Goal: Task Accomplishment & Management: Manage account settings

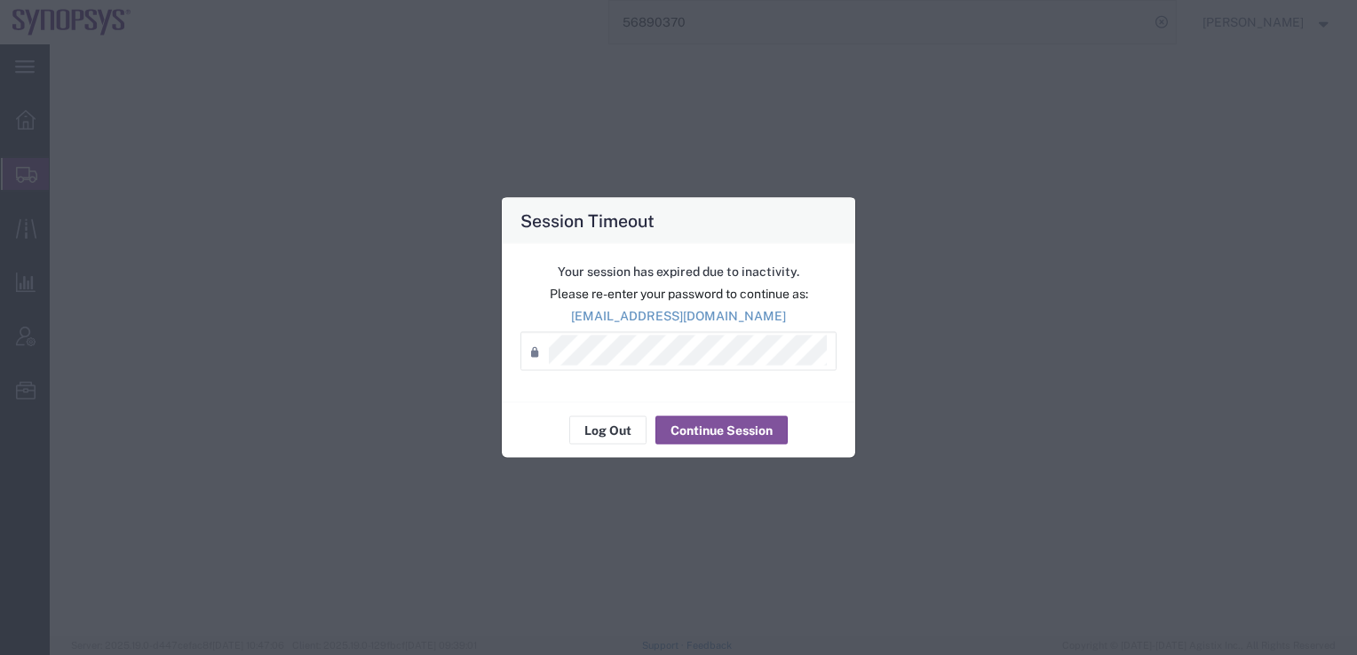
select select "Other"
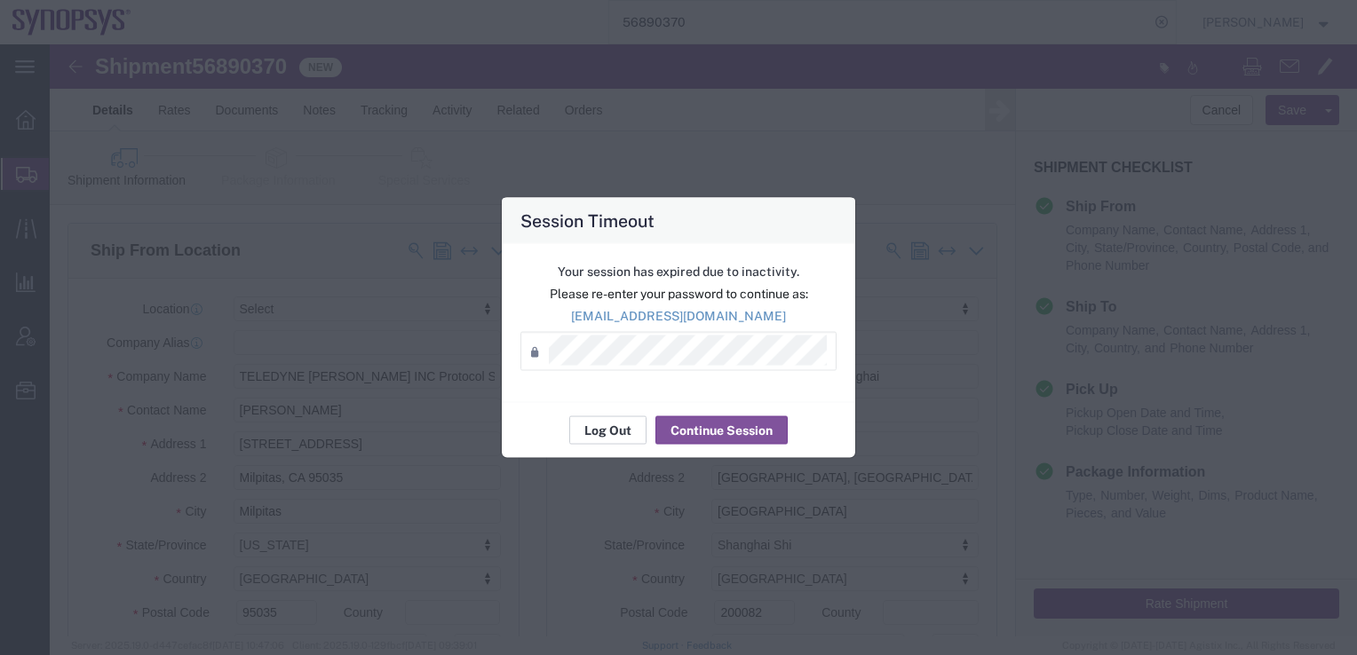
scroll to position [533, 0]
click at [611, 428] on button "Log Out" at bounding box center [607, 430] width 77 height 28
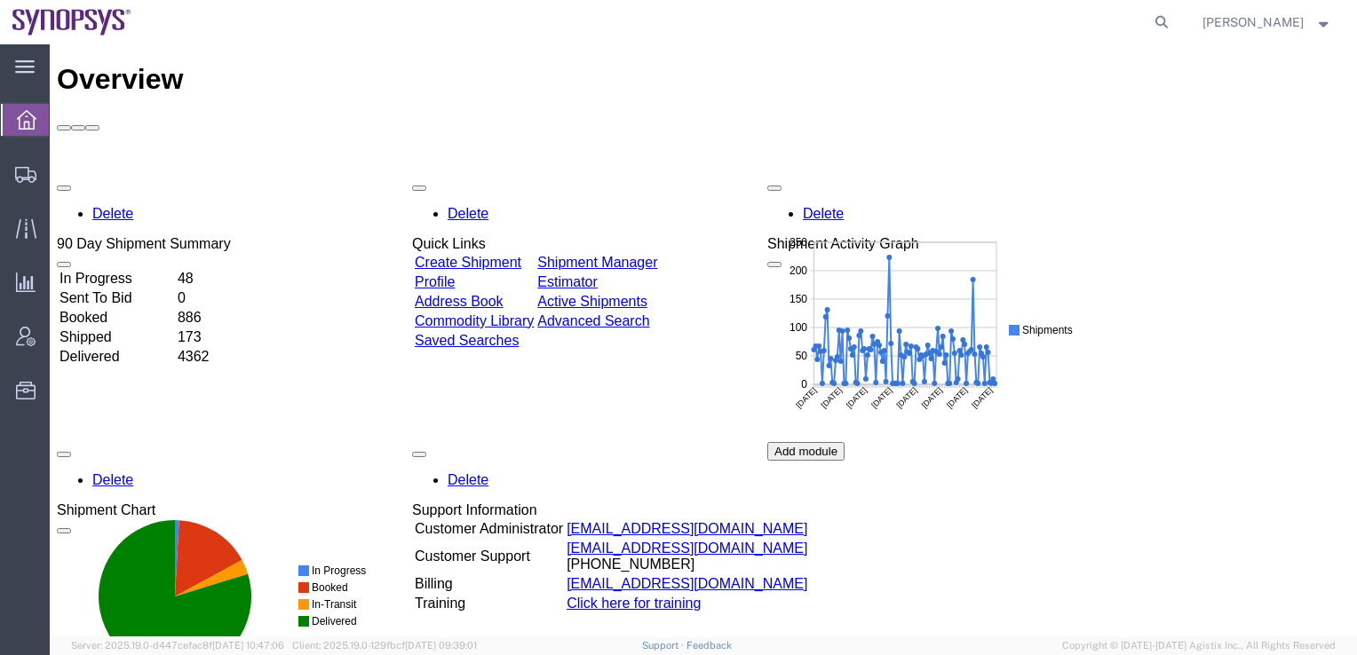
click at [1218, 358] on div "Delete 90 Day Shipment Summary In Progress 48 Sent To Bid 0 Booked 886 Shipped …" at bounding box center [703, 442] width 1293 height 533
click at [1174, 20] on icon at bounding box center [1161, 22] width 25 height 25
paste input "56890370"
type input "56890370"
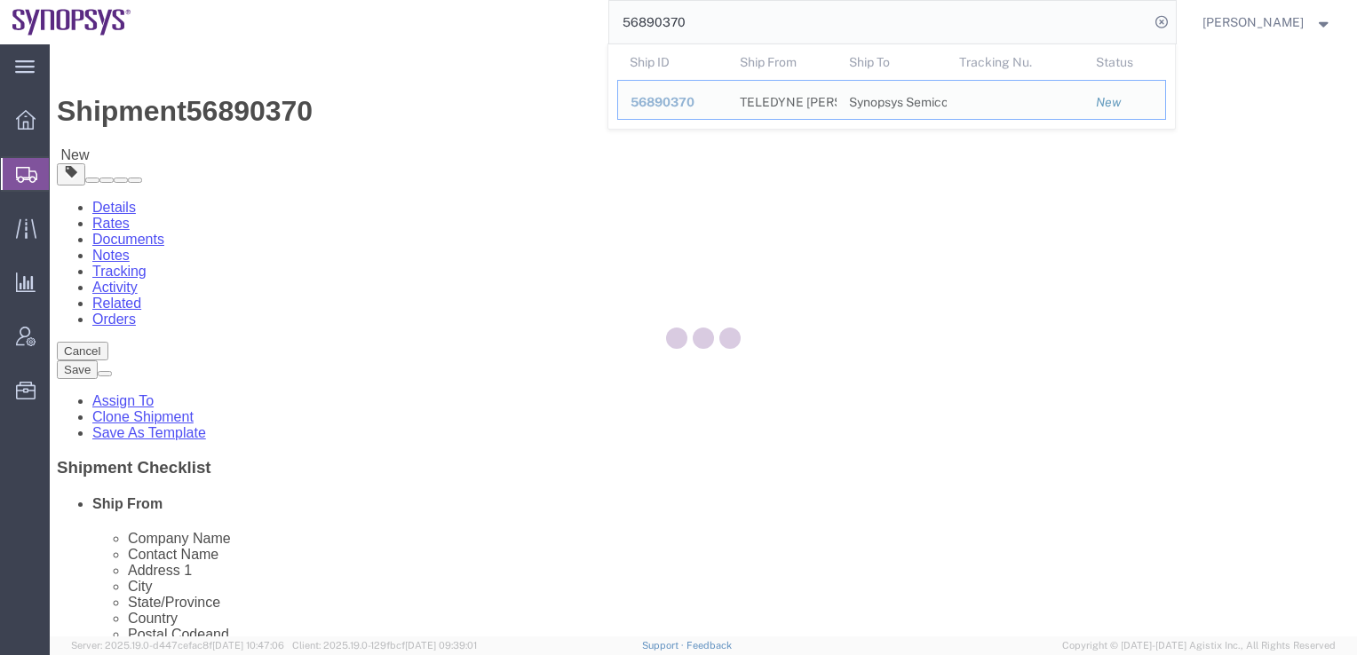
select select
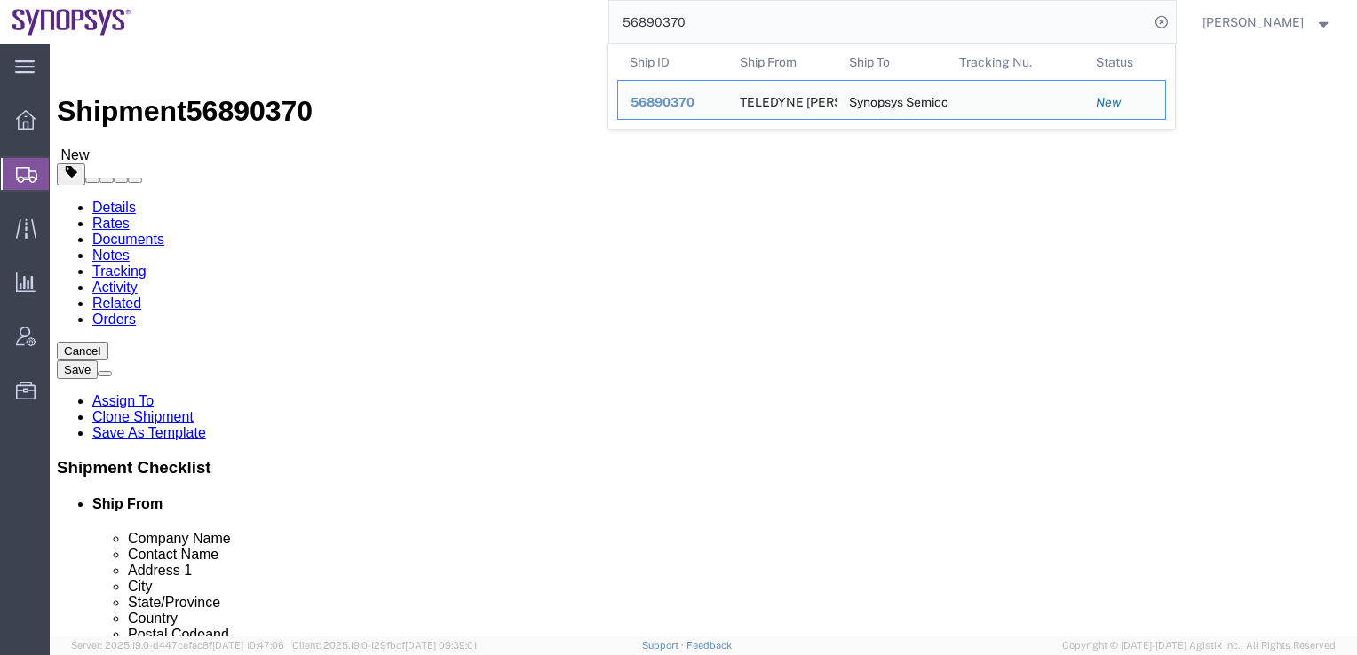
click link "Package Information"
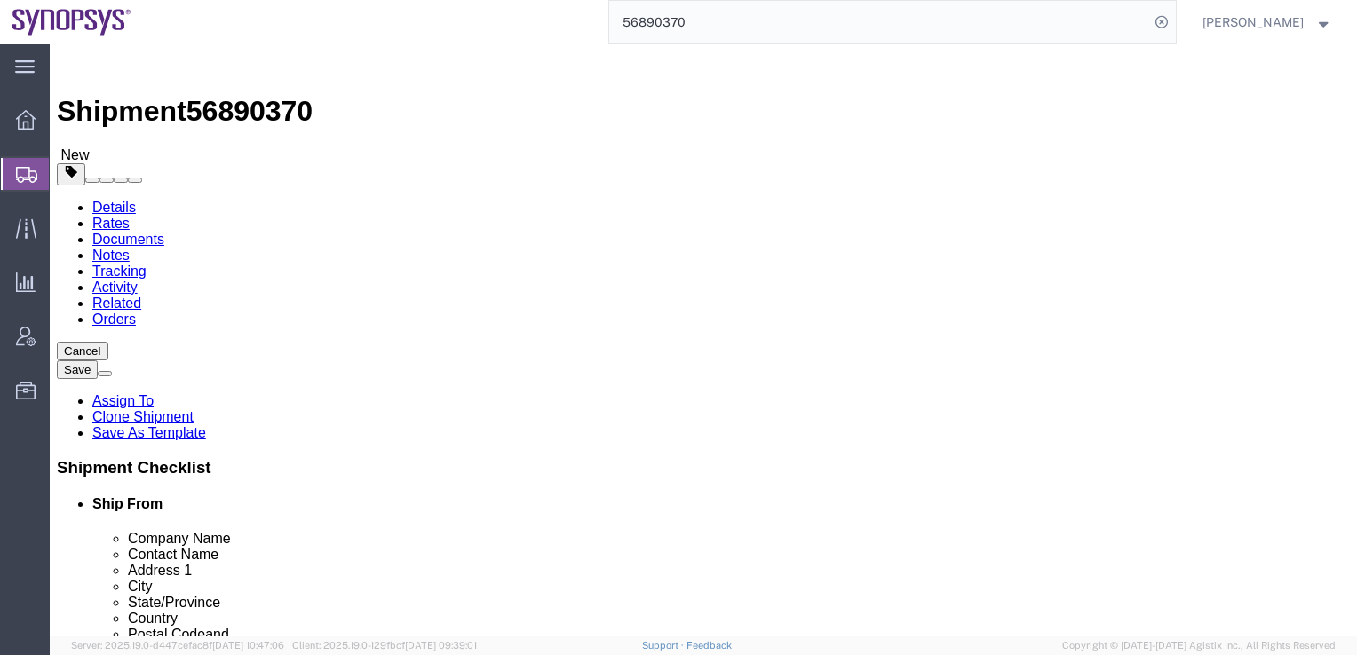
click icon
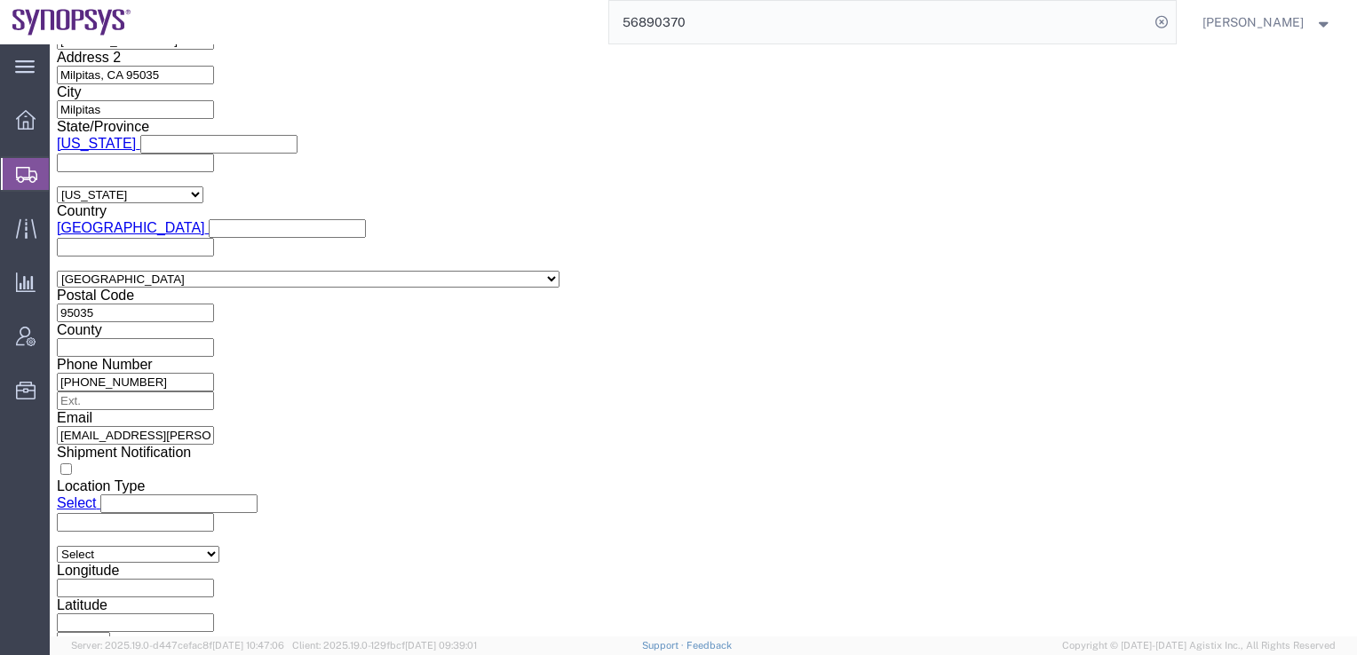
scroll to position [1687, 0]
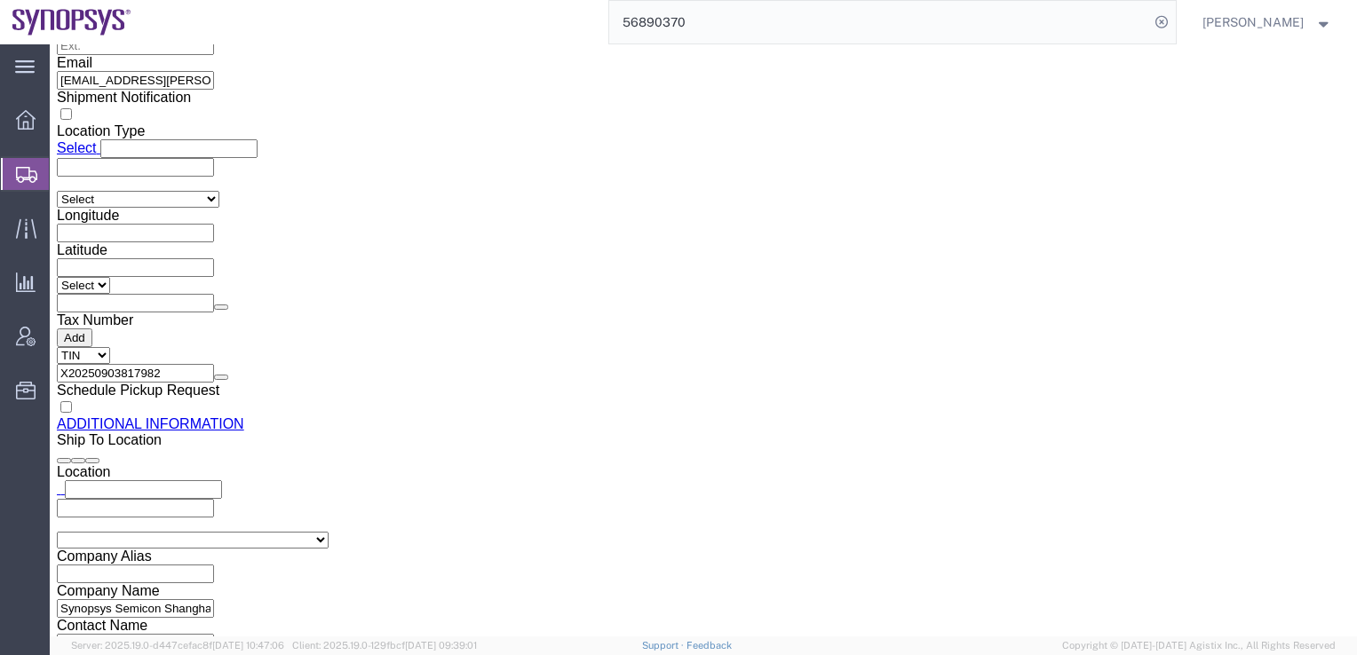
click button "Rate Shipment"
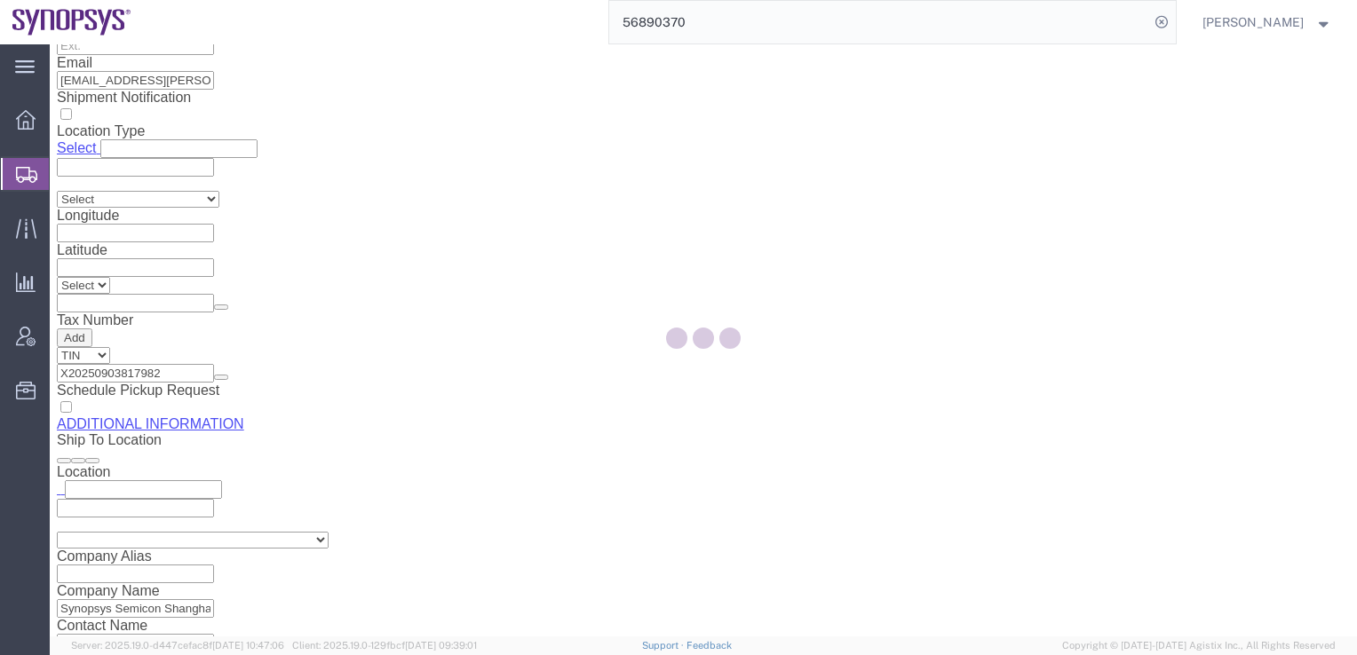
select select
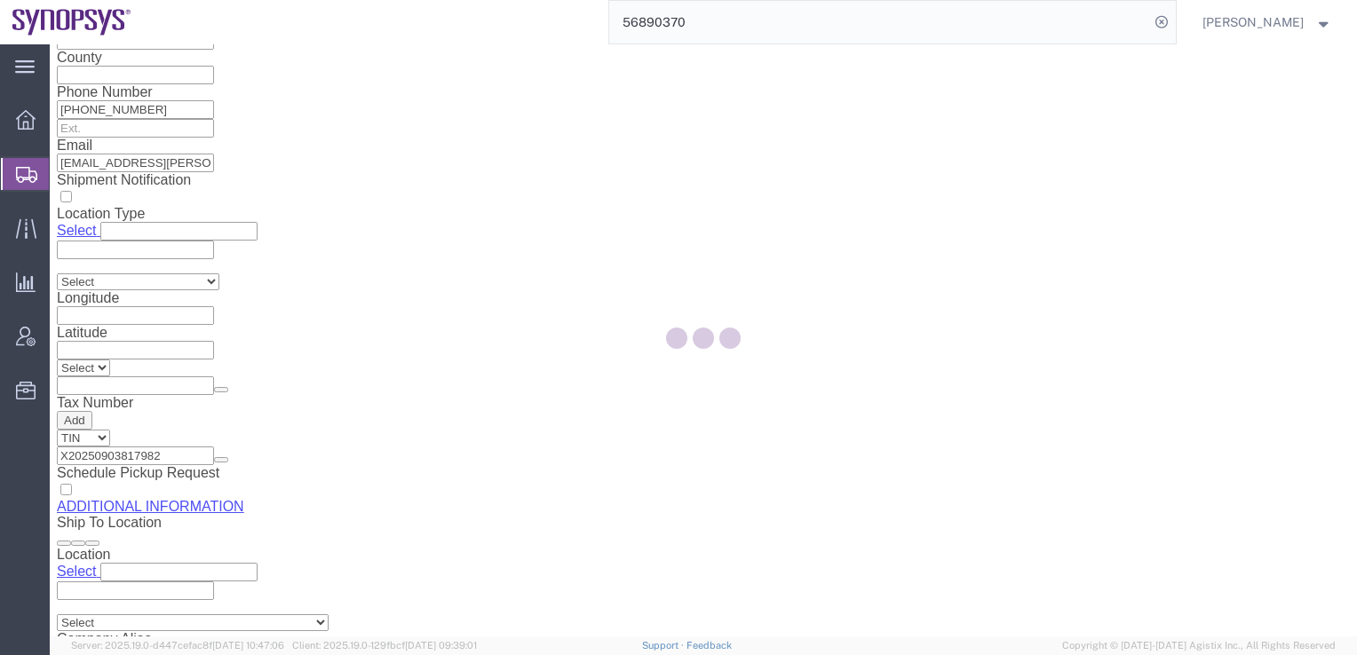
select select "COSTCENTER"
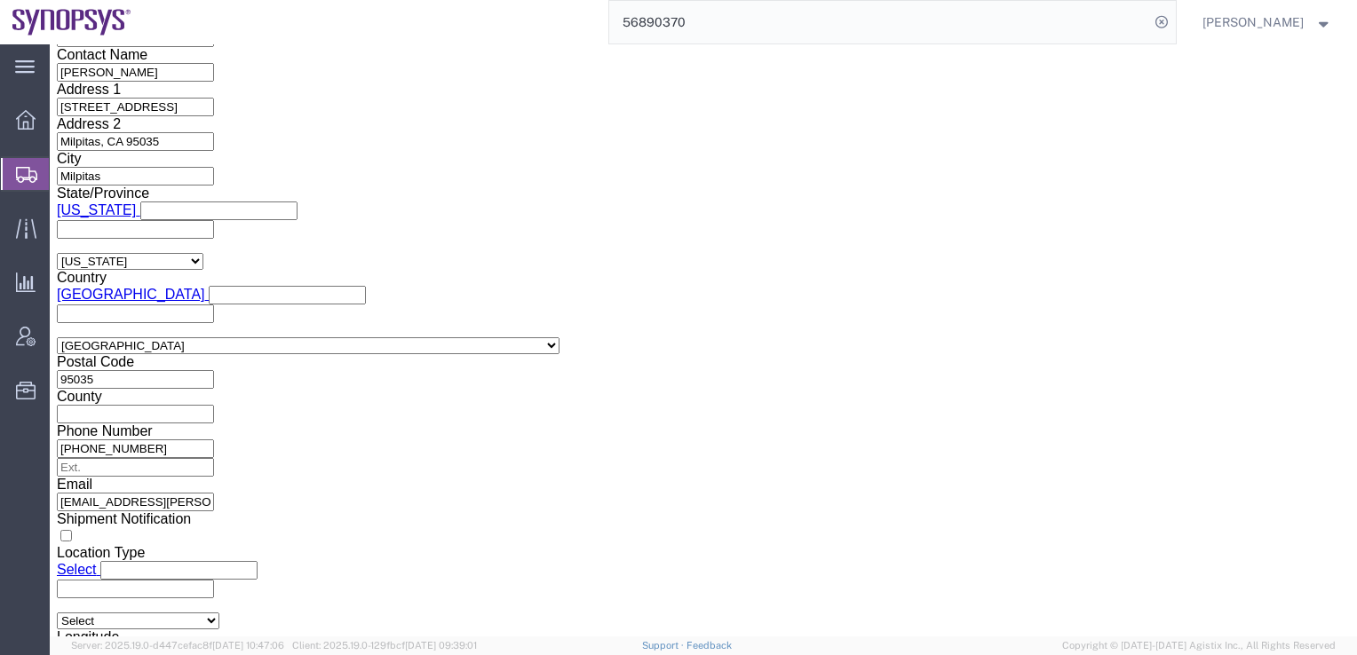
scroll to position [1421, 0]
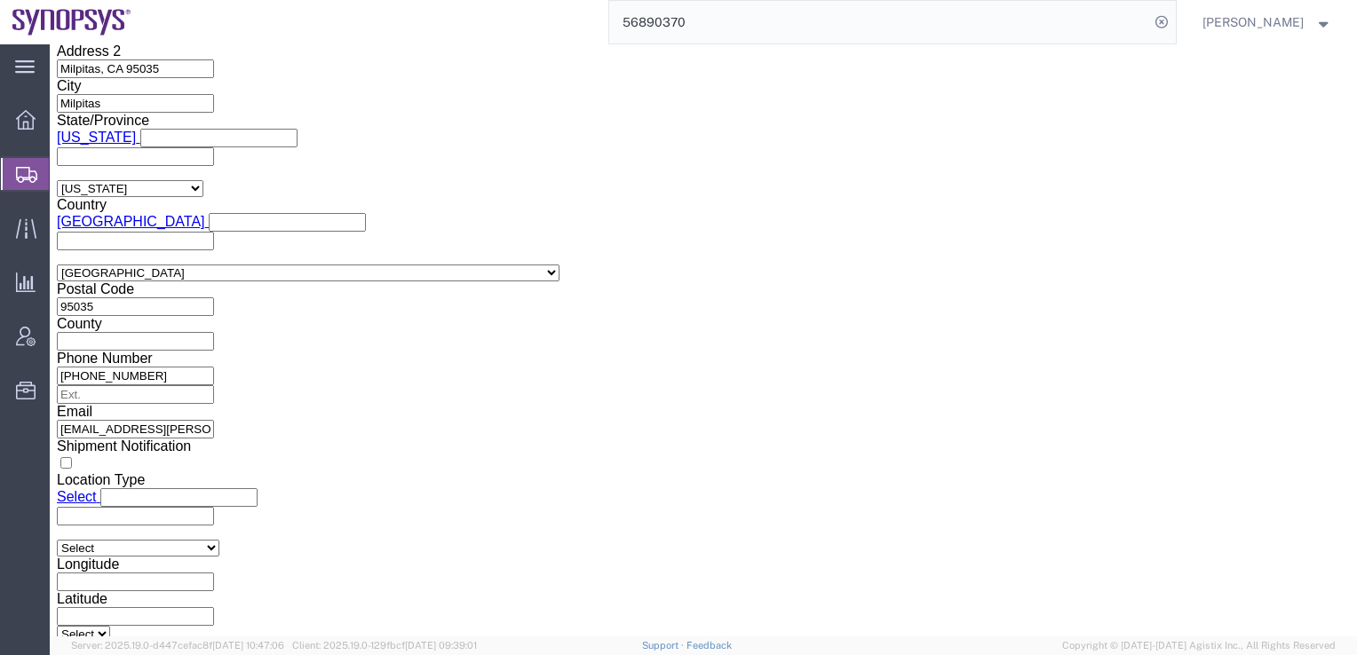
click input "text"
paste input "X20250903817982"
type input "X20250903817982"
click button "Rate Shipment"
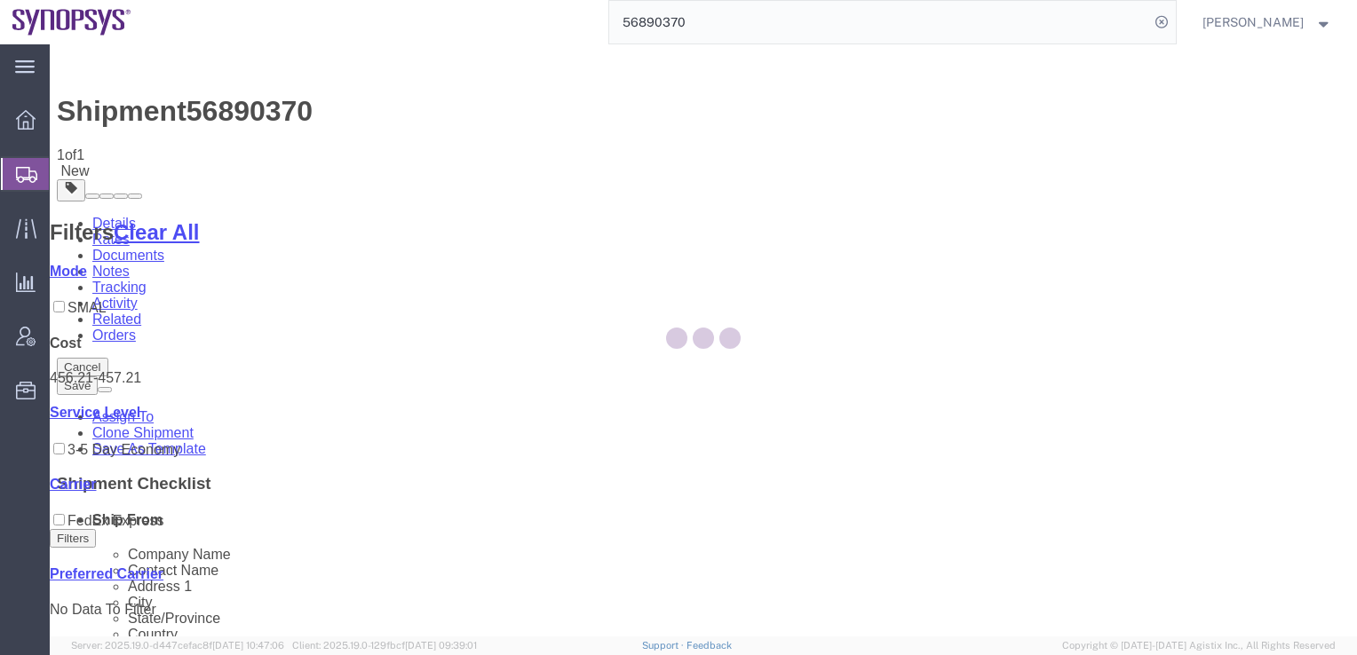
scroll to position [0, 0]
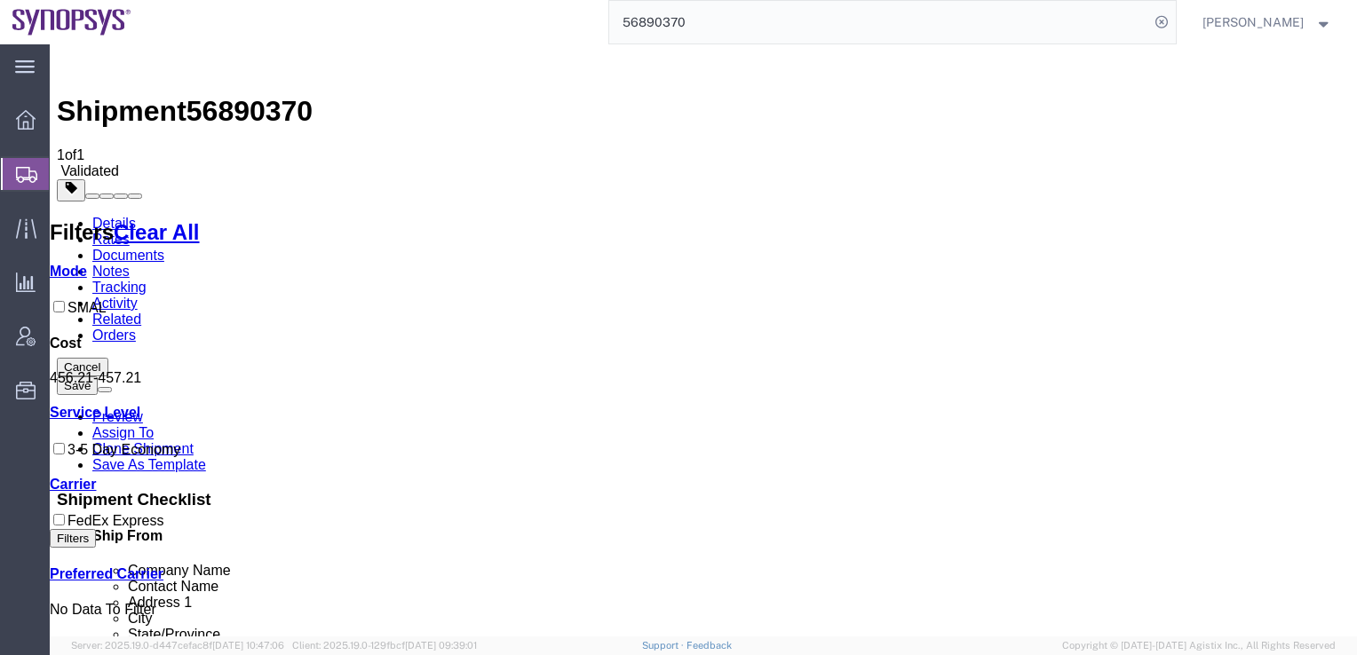
click at [107, 216] on link "Details" at bounding box center [114, 223] width 44 height 15
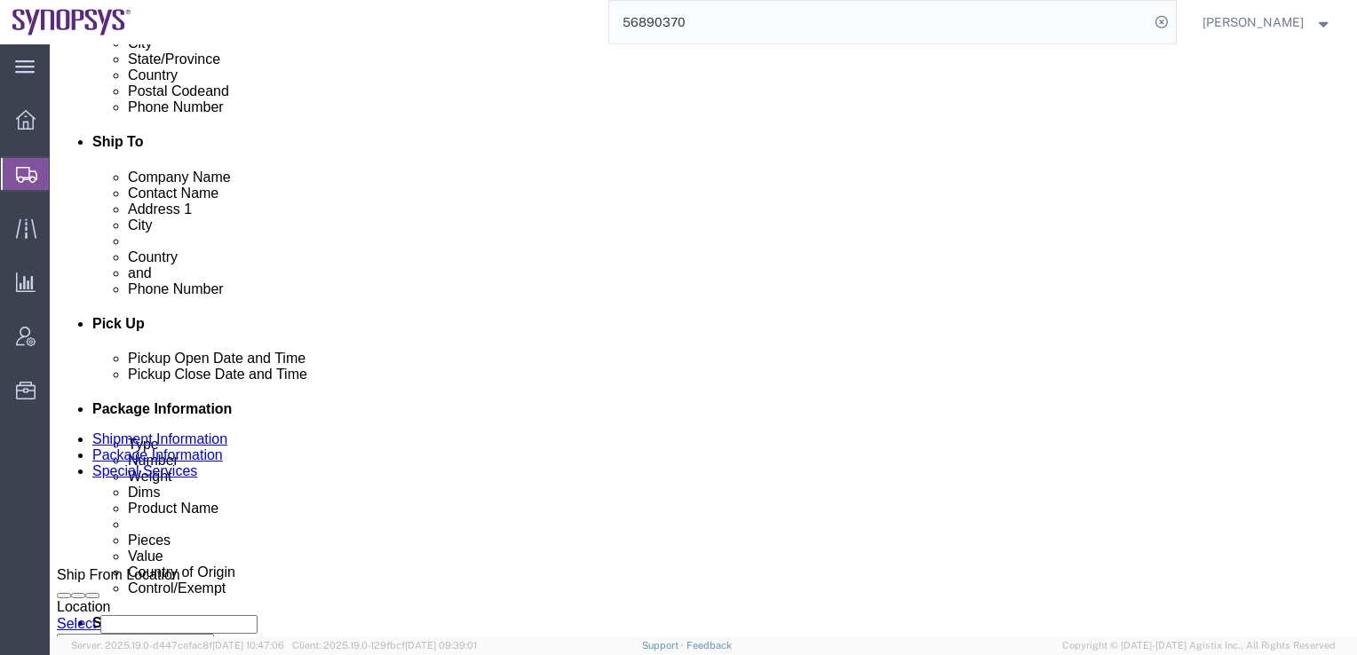
scroll to position [533, 0]
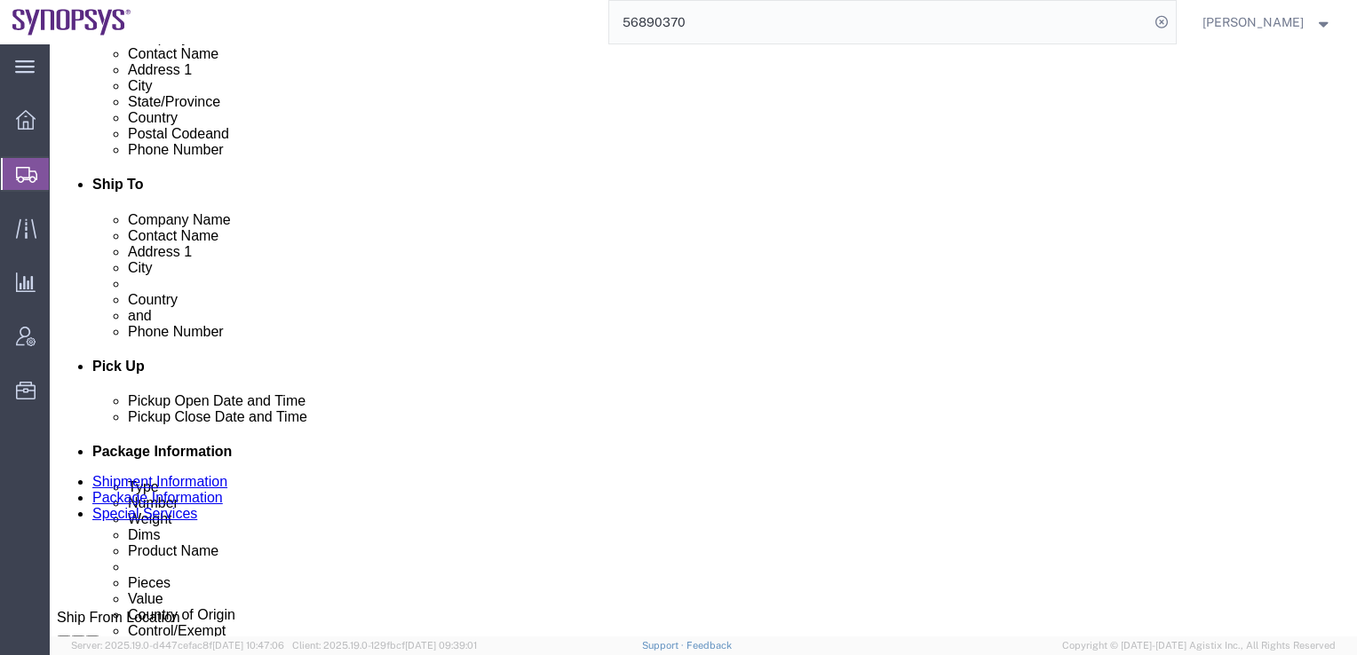
click at [723, 20] on input "56890370" at bounding box center [879, 22] width 540 height 43
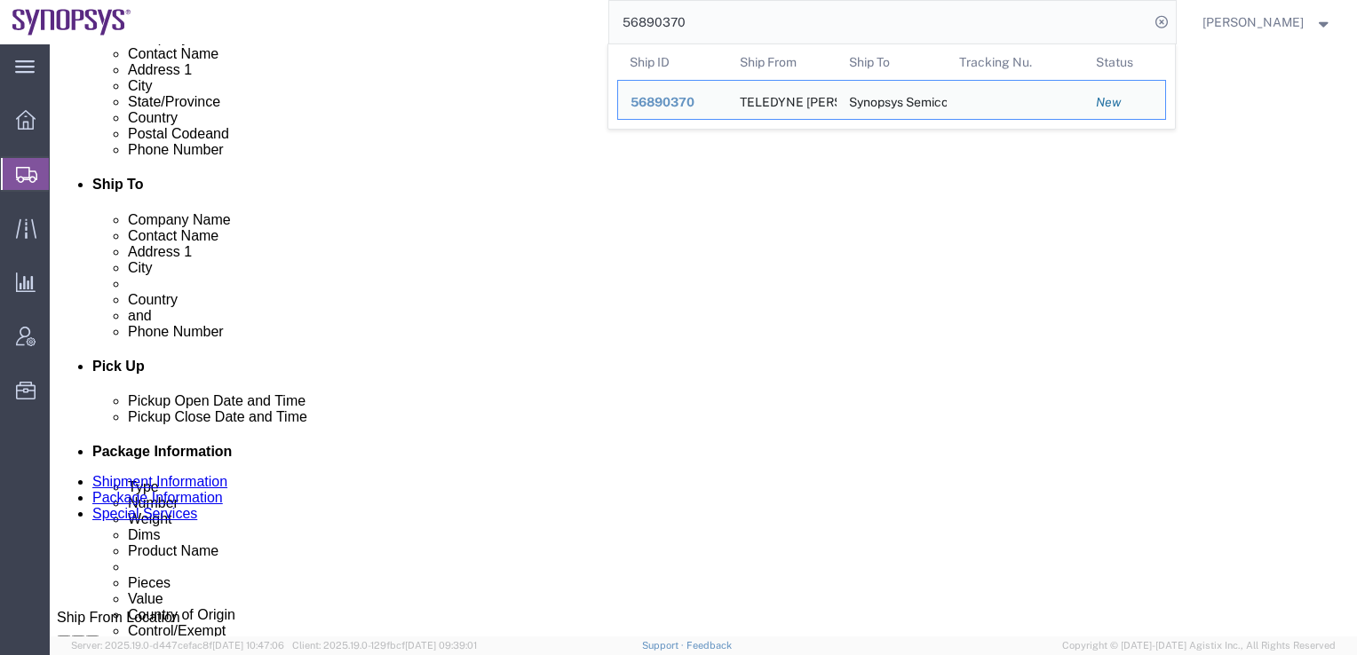
drag, startPoint x: 732, startPoint y: 20, endPoint x: 588, endPoint y: 21, distance: 143.9
click at [588, 21] on div "56890370 Ship ID Ship From Ship To Tracking Nu. Status Ship ID 56890370 Ship Fr…" at bounding box center [660, 22] width 1033 height 44
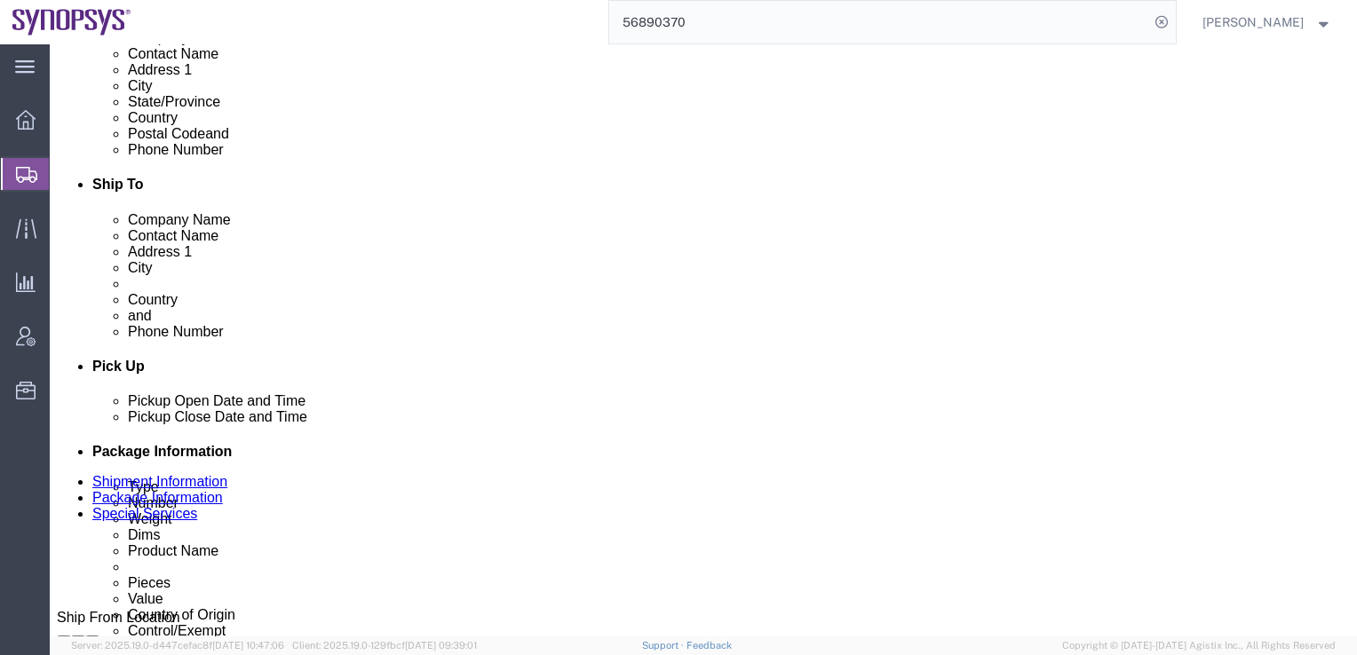
paste input "607251"
type input "56607251"
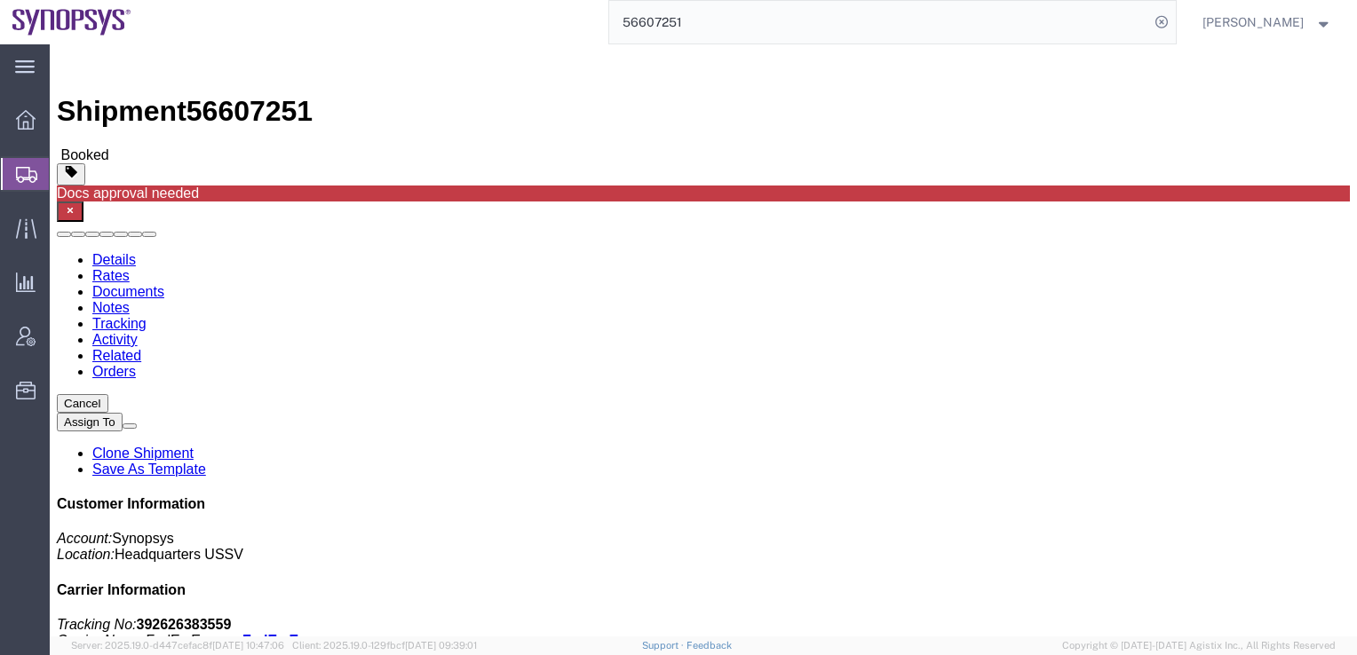
click button "Cancel"
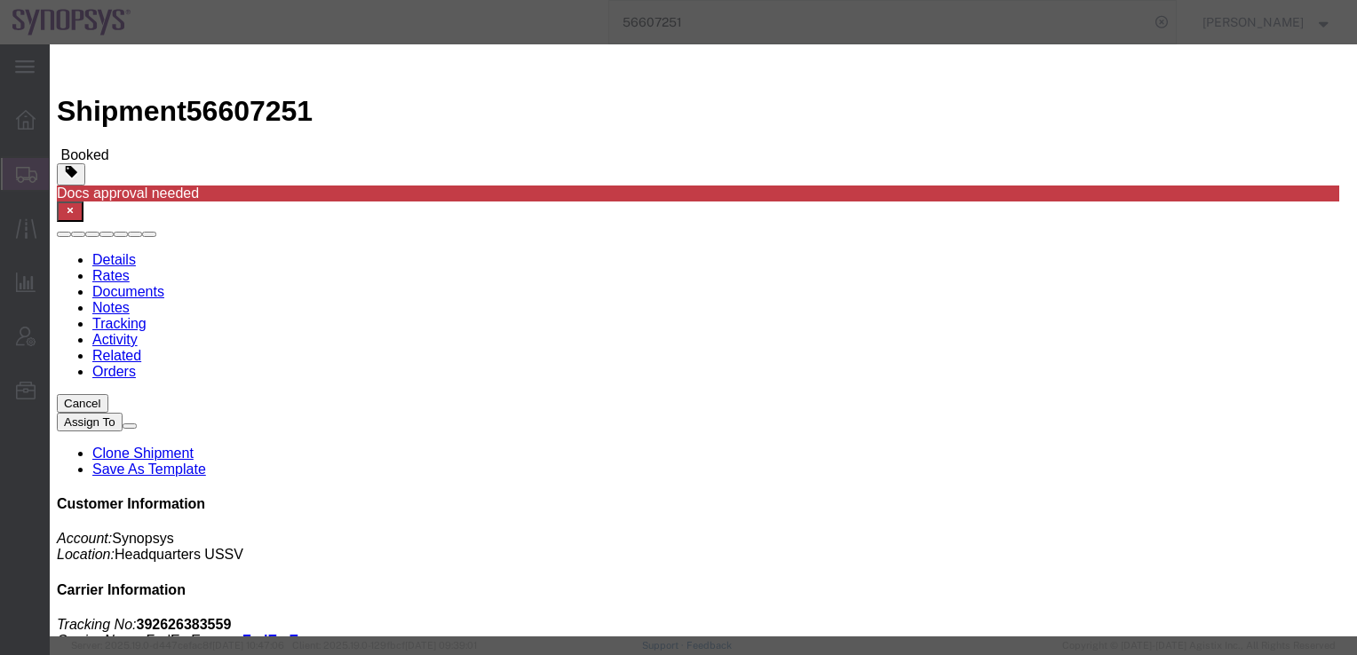
click button "Yes"
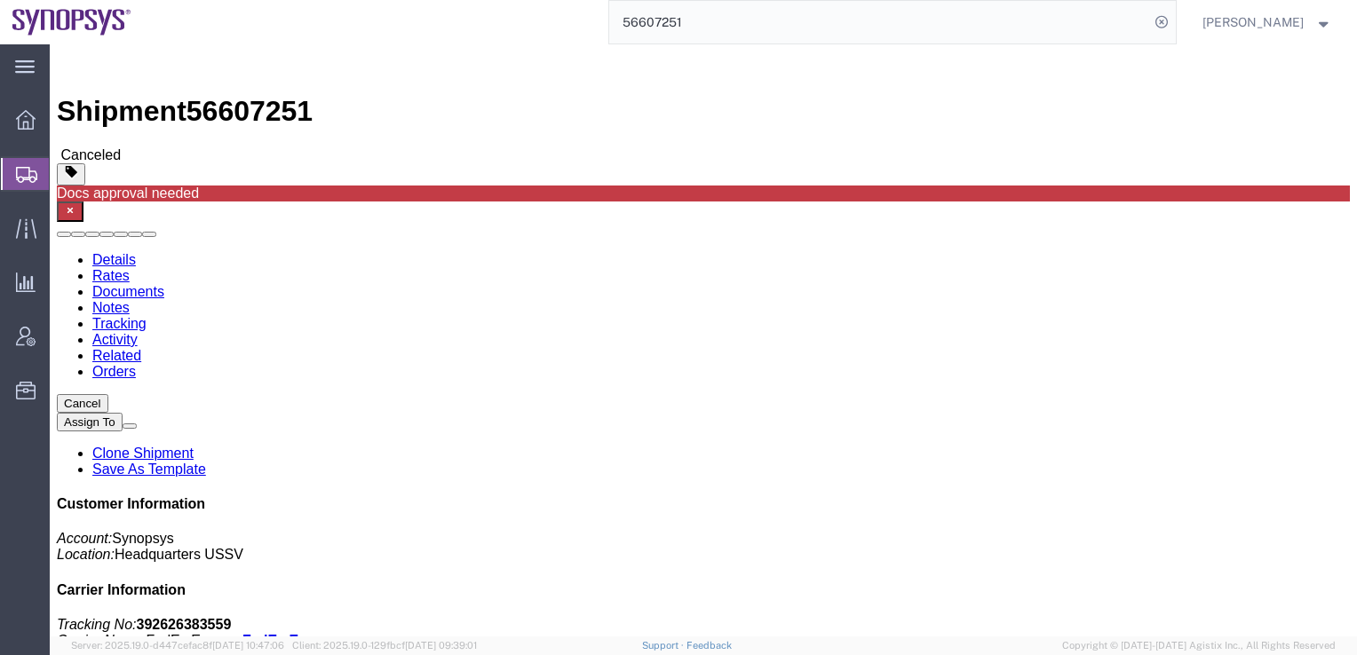
click div "Docs approval needed"
click div "References Department: 001 Edit References Select Account Type Activity ID Airl…"
click div
click button "button"
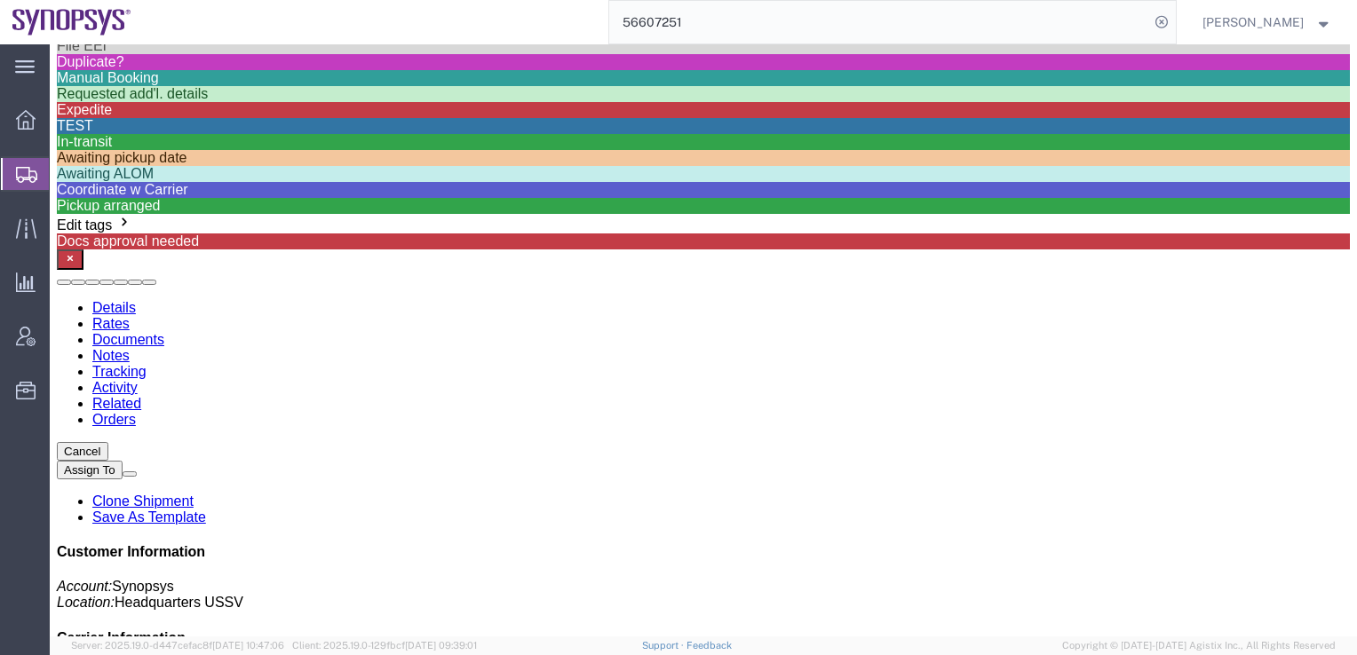
scroll to position [444, 0]
click div "Duplicate?"
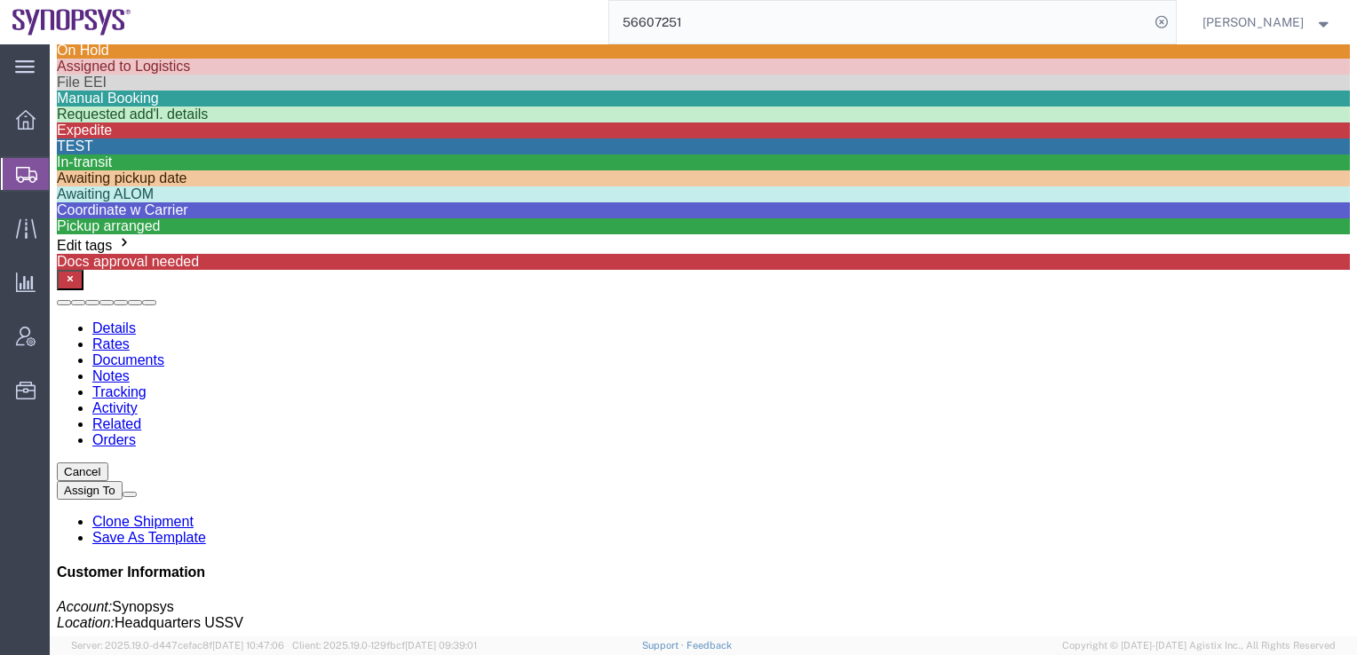
click div "Package Information Total shipment is made up of 1 packages containing 1 pieces…"
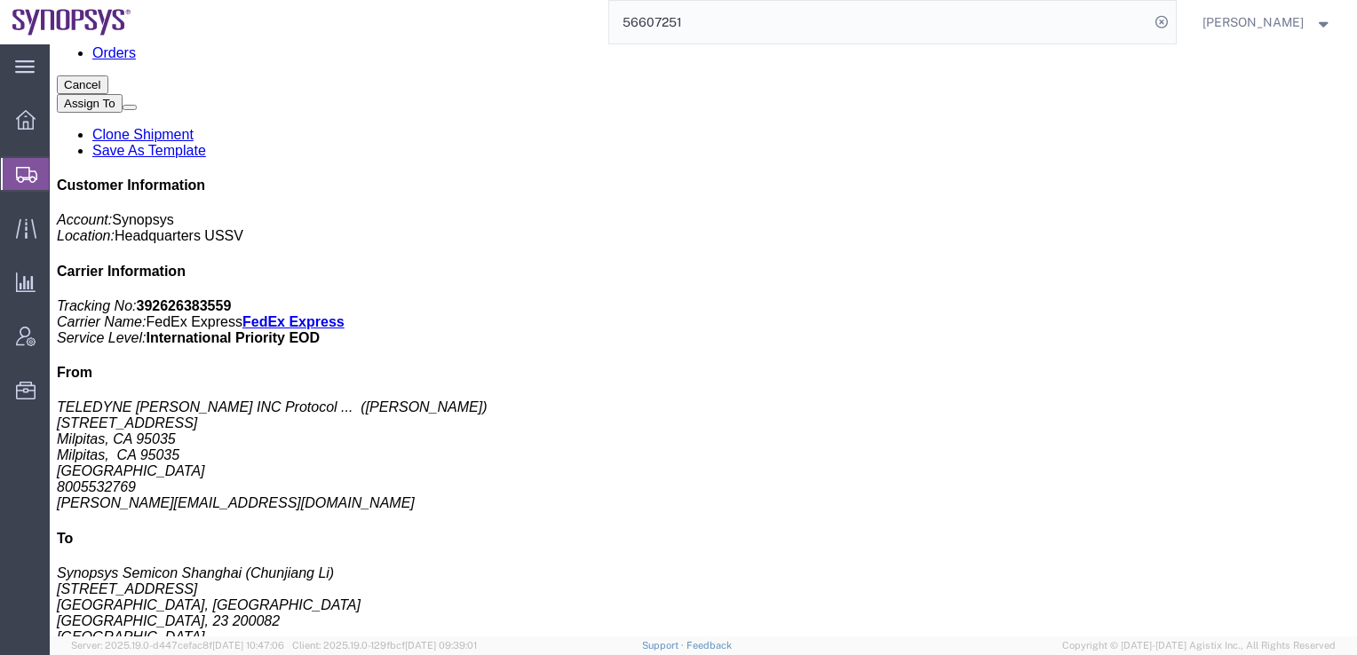
click icon "button"
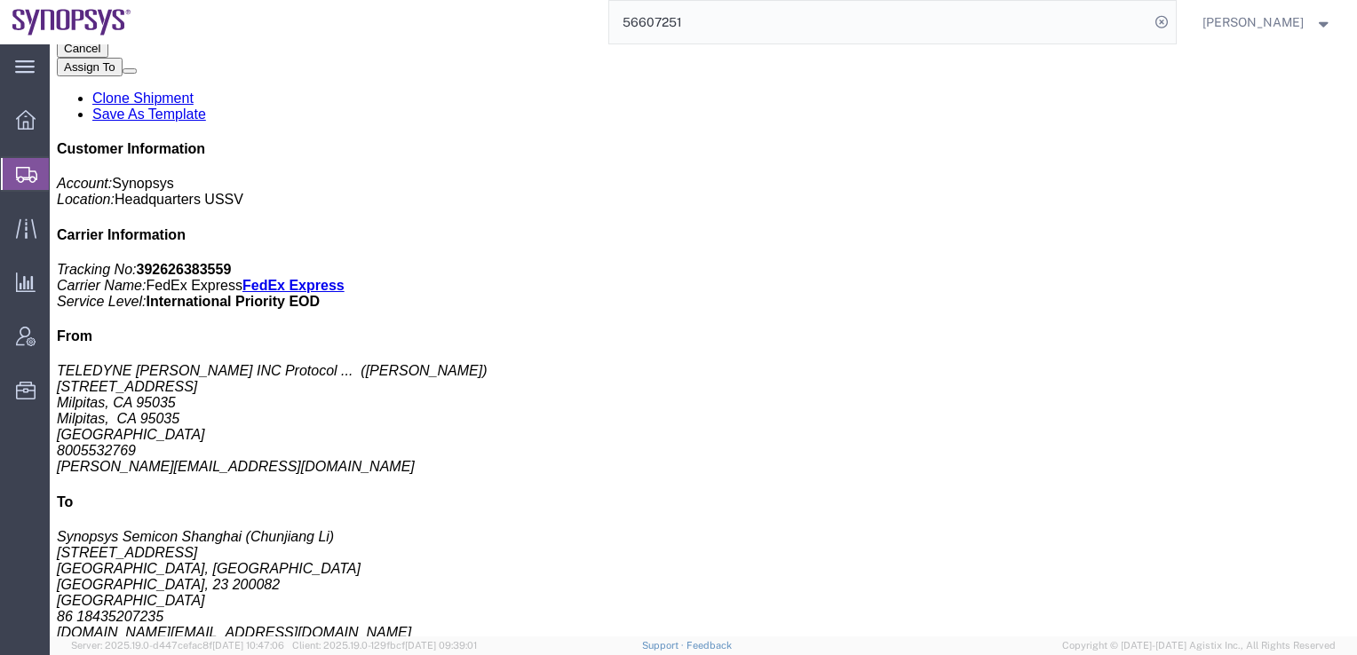
click div "1 Carton(s) Total weight: 26.98 LBS Tracking: 392626383559 Dimensions: L 27.00 …"
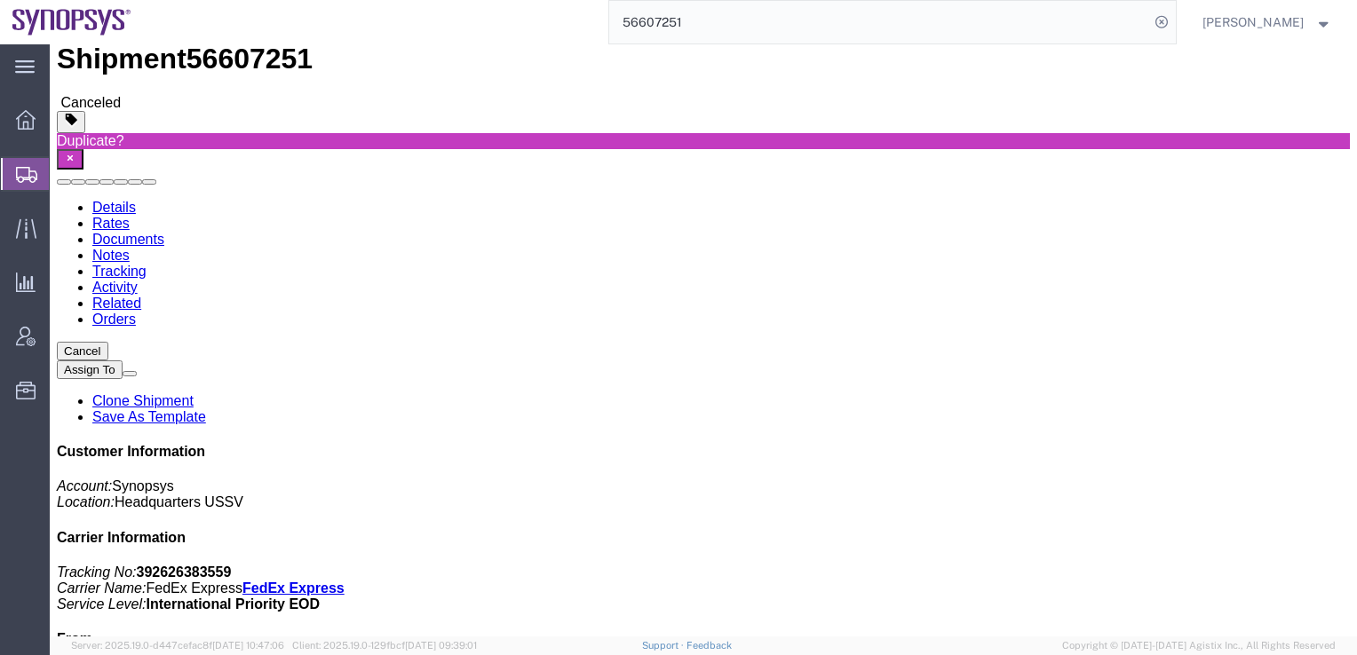
scroll to position [0, 0]
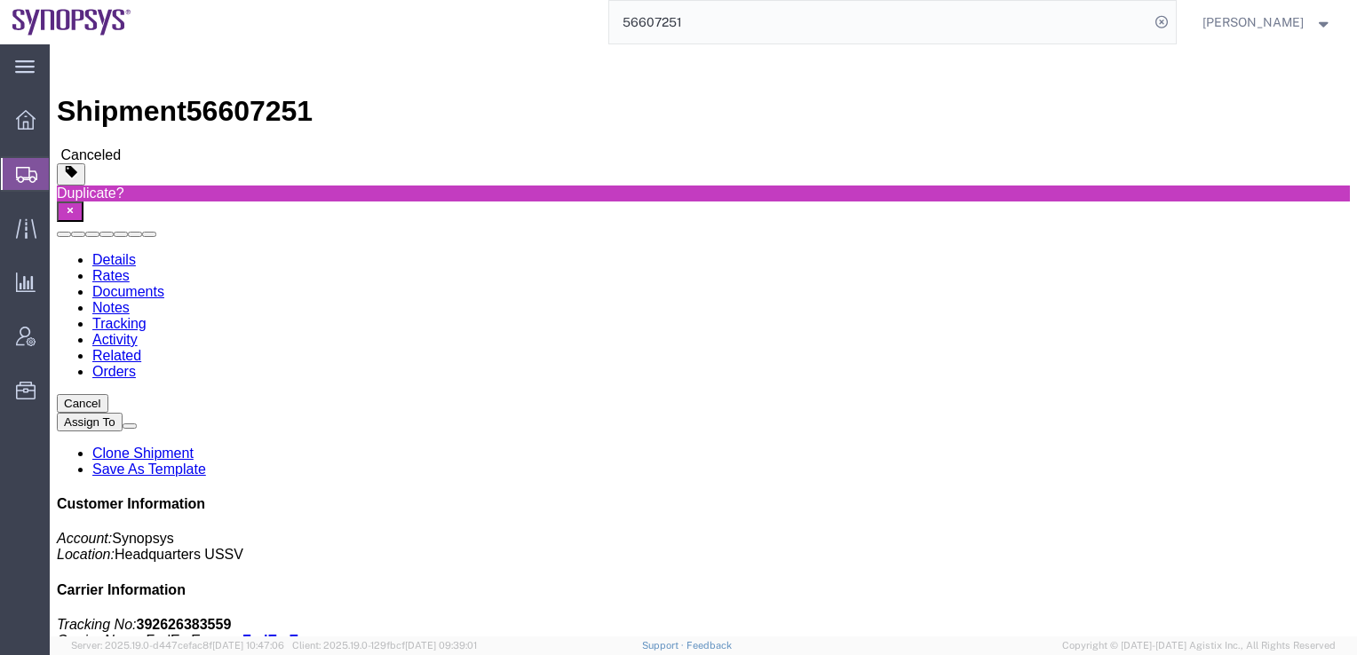
click div "Leg 1 - Small Parcel"
